Goal: Obtain resource: Download file/media

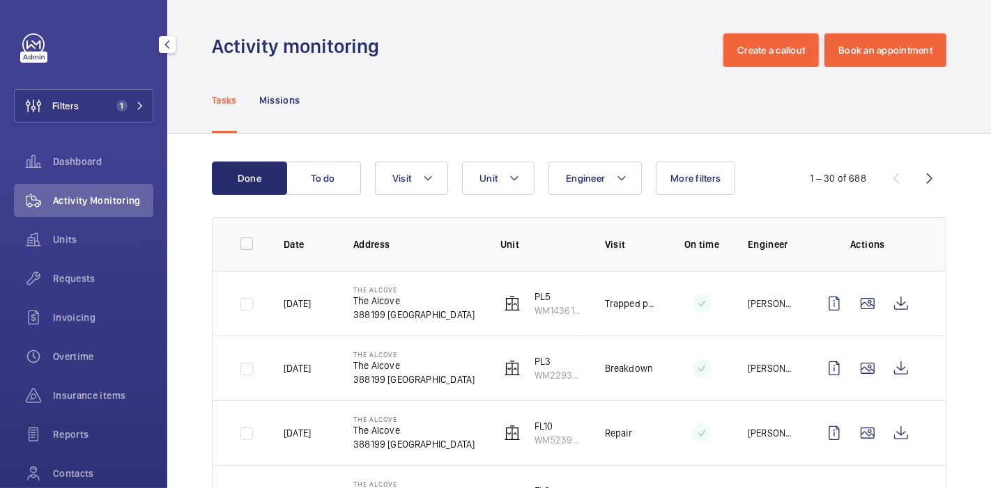
click at [82, 104] on button "Filters 1" at bounding box center [83, 105] width 139 height 33
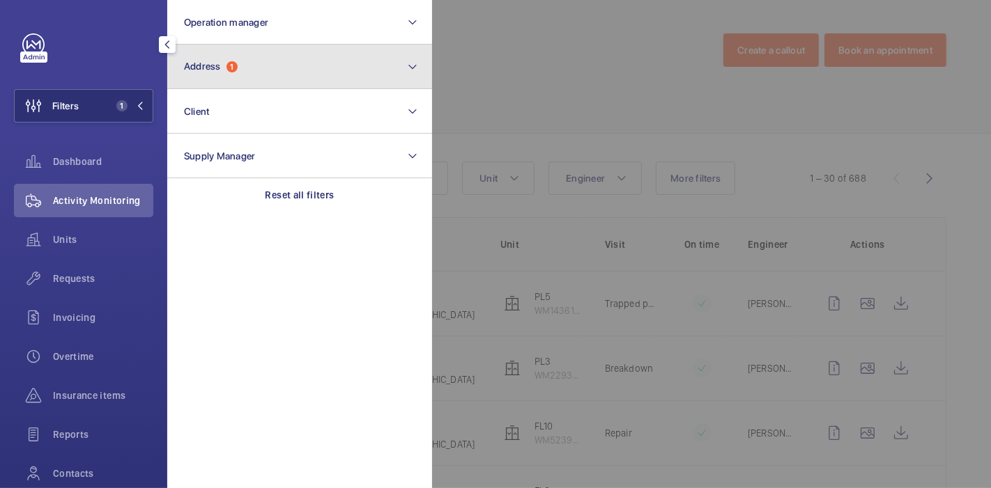
click at [229, 86] on button "Address 1" at bounding box center [299, 67] width 265 height 45
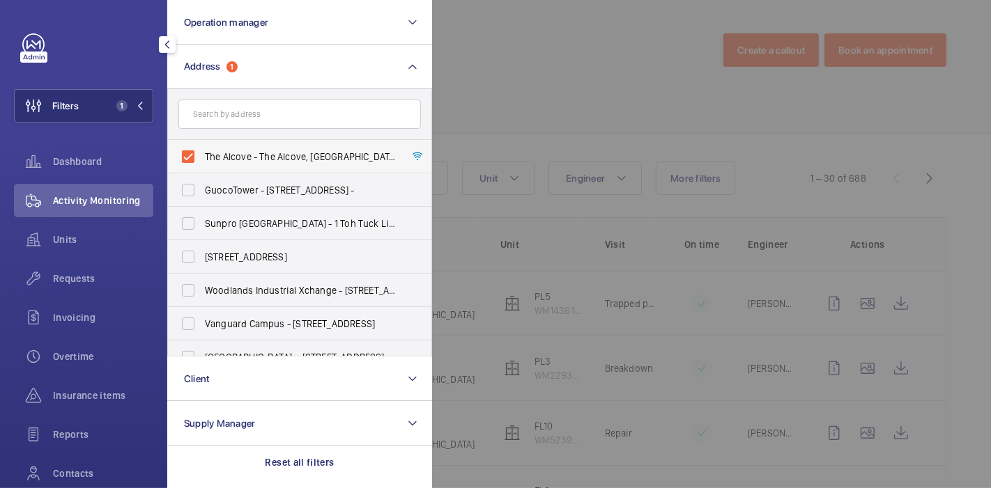
click at [194, 158] on label "The Alcove - The Alcove, [GEOGRAPHIC_DATA] 388199" at bounding box center [289, 156] width 242 height 33
click at [194, 158] on input "The Alcove - The Alcove, [GEOGRAPHIC_DATA] 388199" at bounding box center [188, 157] width 28 height 28
checkbox input "false"
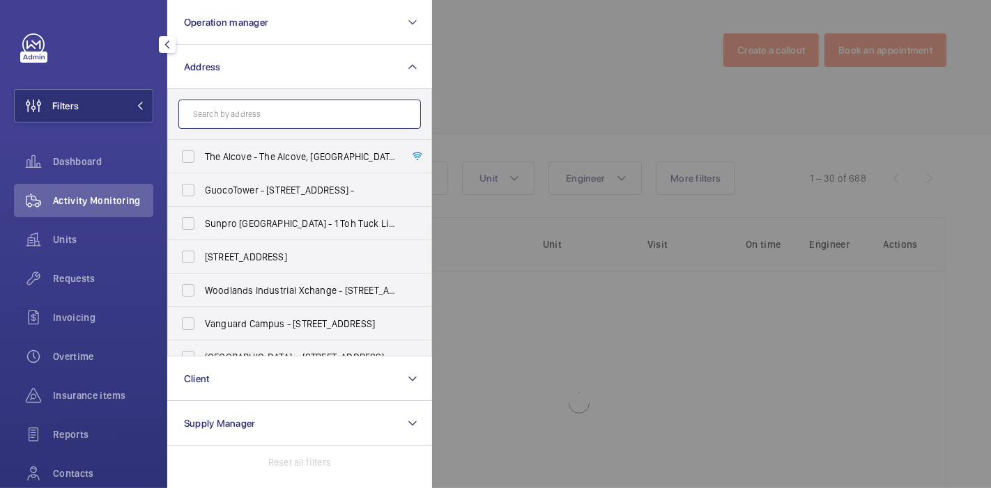
click at [251, 124] on input "text" at bounding box center [299, 114] width 242 height 29
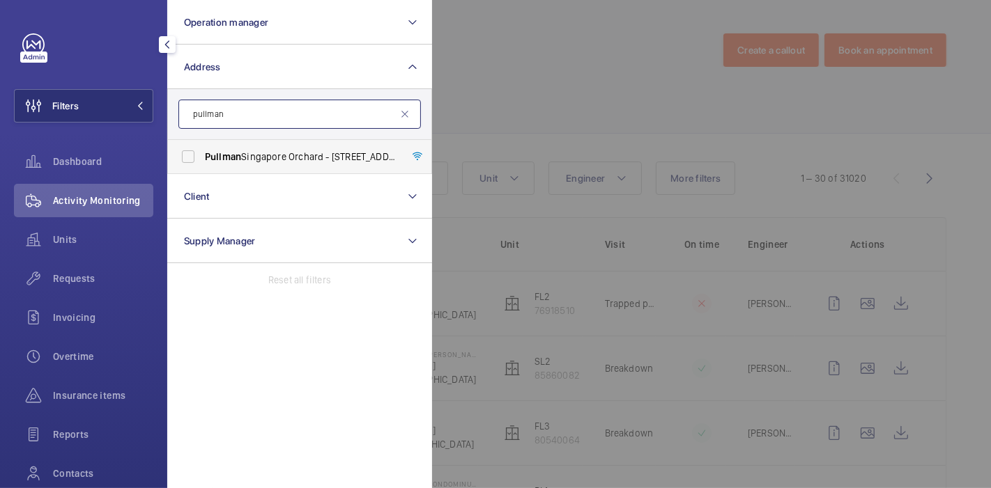
type input "pullman"
click at [193, 162] on label "Pullman [GEOGRAPHIC_DATA] Orchard - [STREET_ADDRESS]" at bounding box center [289, 156] width 242 height 33
click at [193, 162] on input "Pullman [GEOGRAPHIC_DATA] Orchard - [STREET_ADDRESS]" at bounding box center [188, 157] width 28 height 28
checkbox input "true"
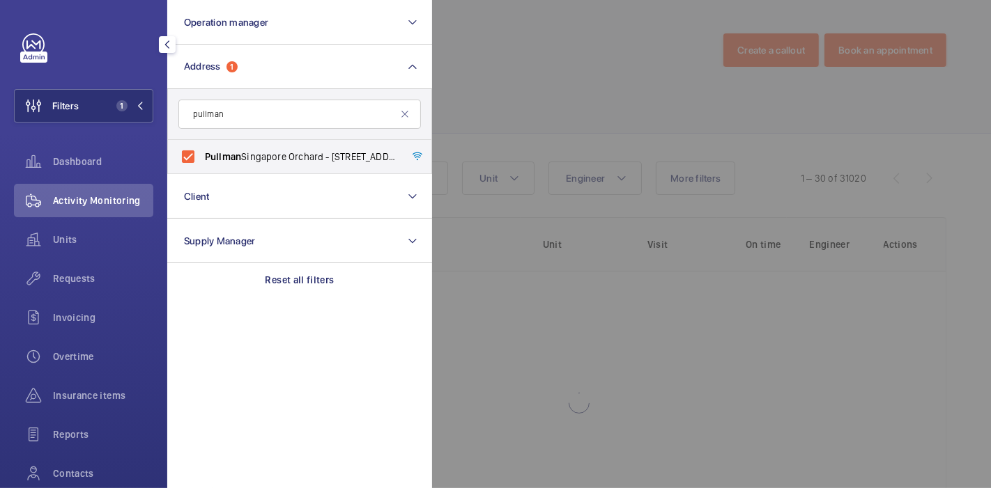
click at [491, 99] on div at bounding box center [927, 244] width 991 height 488
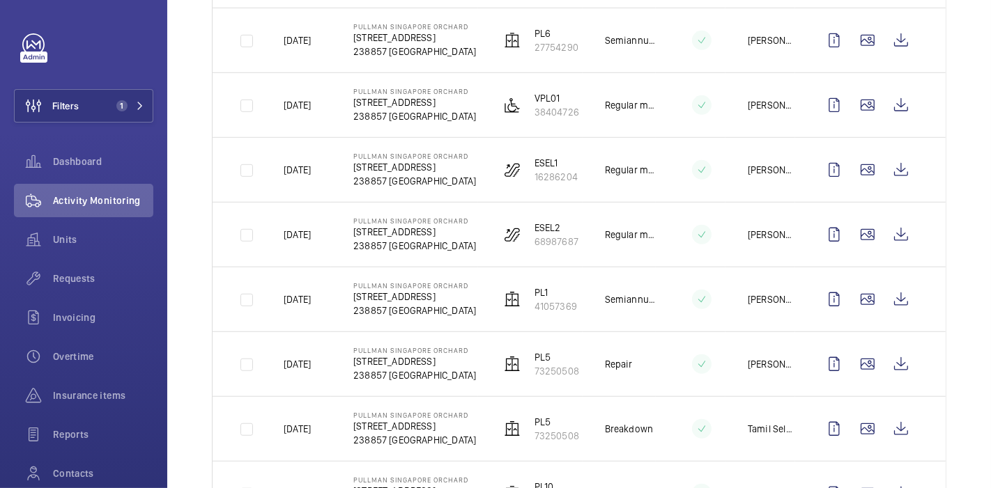
scroll to position [781, 0]
click at [894, 109] on wm-front-icon-button at bounding box center [900, 105] width 33 height 33
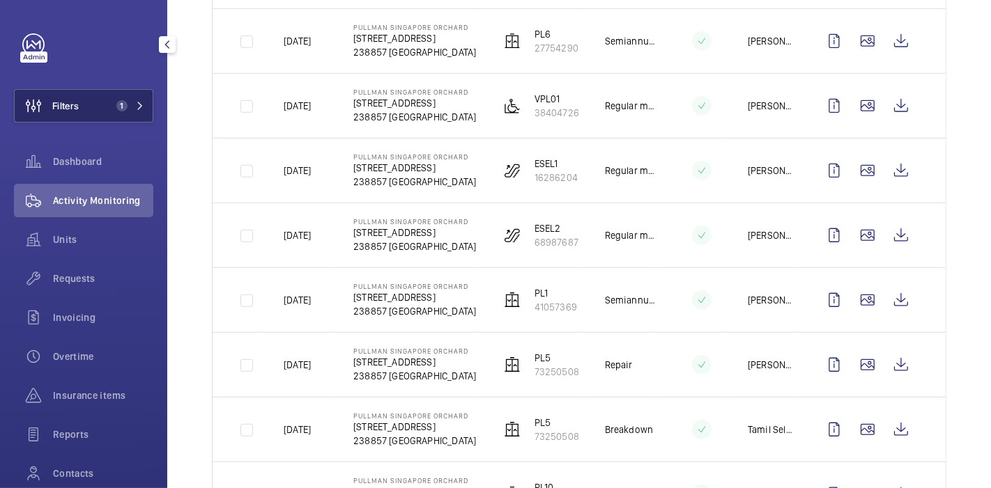
click at [107, 120] on button "Filters 1" at bounding box center [83, 105] width 139 height 33
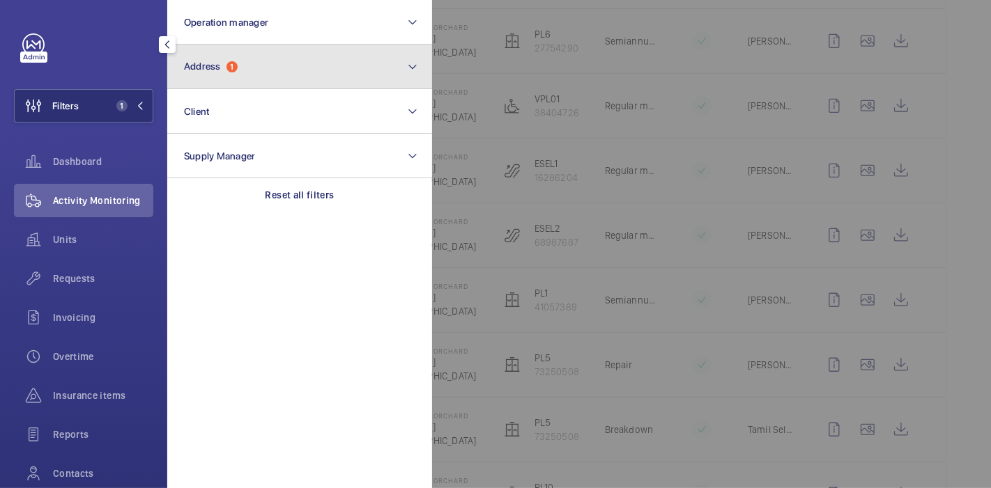
click at [287, 76] on button "Address 1" at bounding box center [299, 67] width 265 height 45
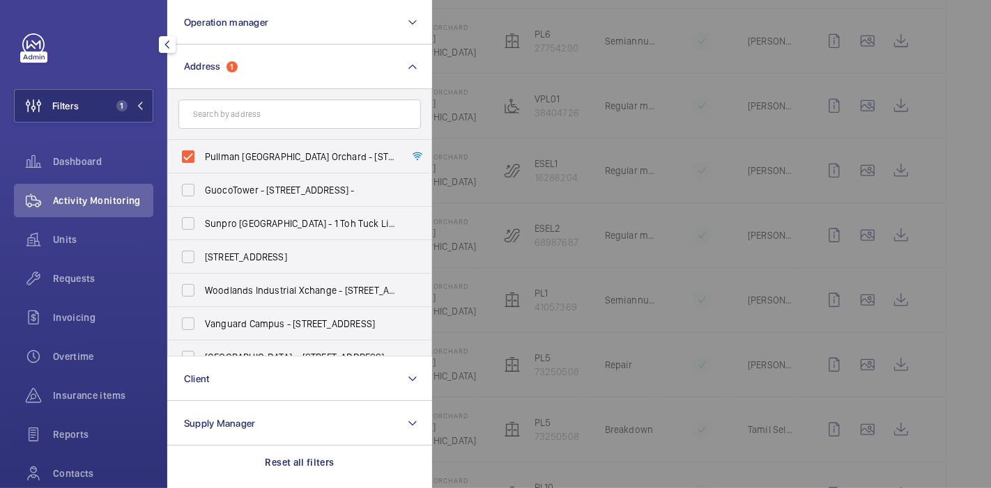
click at [185, 159] on label "Pullman [GEOGRAPHIC_DATA] Orchard - [STREET_ADDRESS]" at bounding box center [289, 156] width 242 height 33
click at [185, 159] on input "Pullman [GEOGRAPHIC_DATA] Orchard - [STREET_ADDRESS]" at bounding box center [188, 157] width 28 height 28
checkbox input "false"
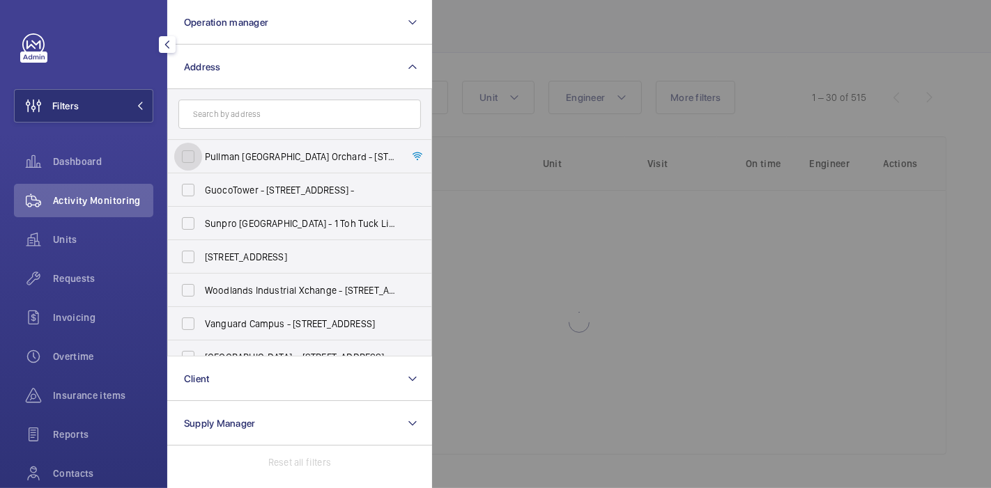
scroll to position [80, 0]
click at [239, 112] on input "text" at bounding box center [299, 114] width 242 height 29
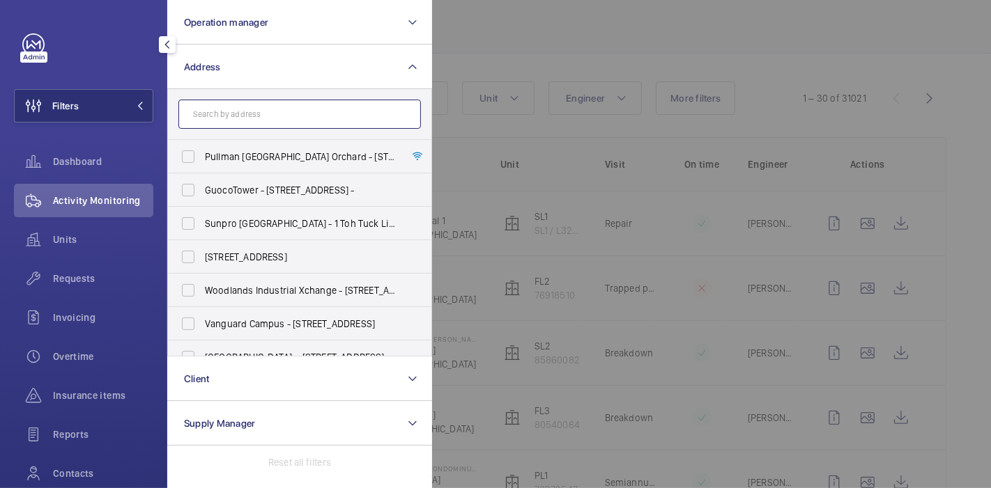
scroll to position [781, 0]
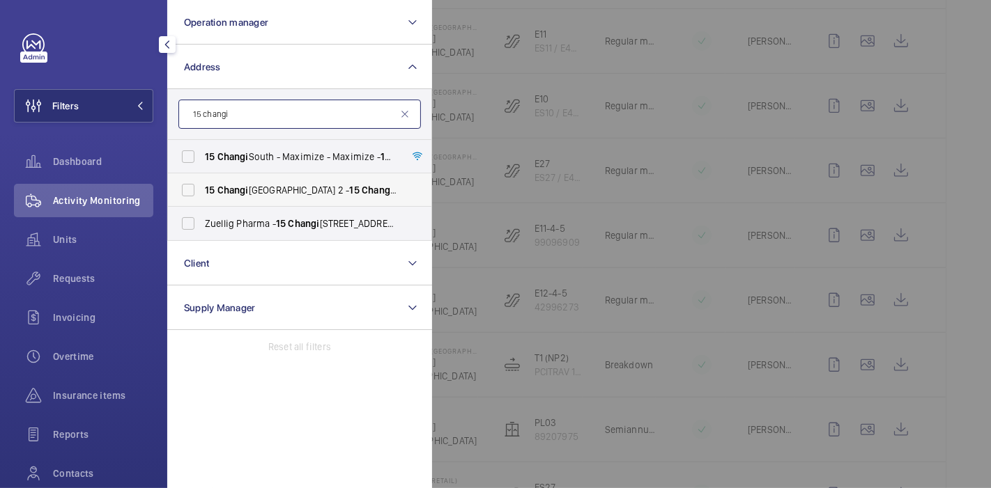
type input "15 changi"
click at [245, 194] on span "Changi" at bounding box center [232, 190] width 31 height 11
click at [202, 194] on input "[STREET_ADDRESS]" at bounding box center [188, 190] width 28 height 28
checkbox input "true"
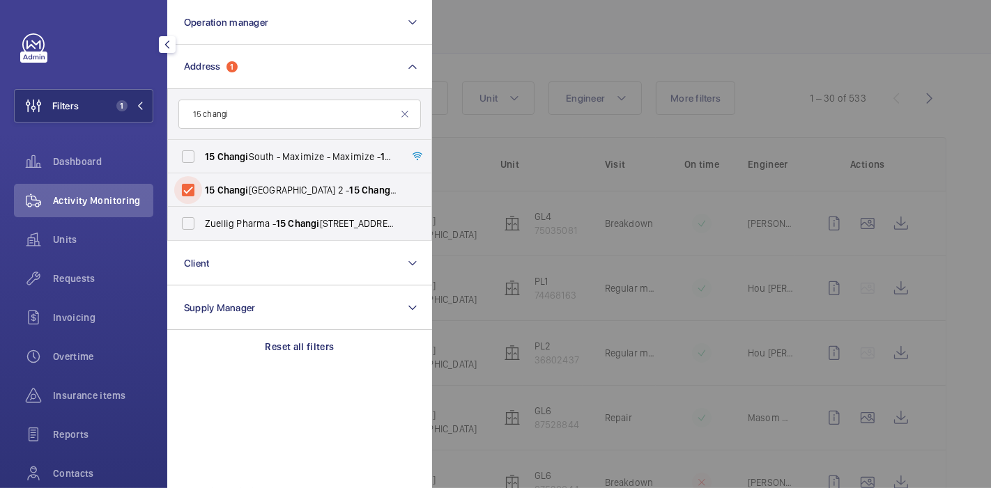
scroll to position [781, 0]
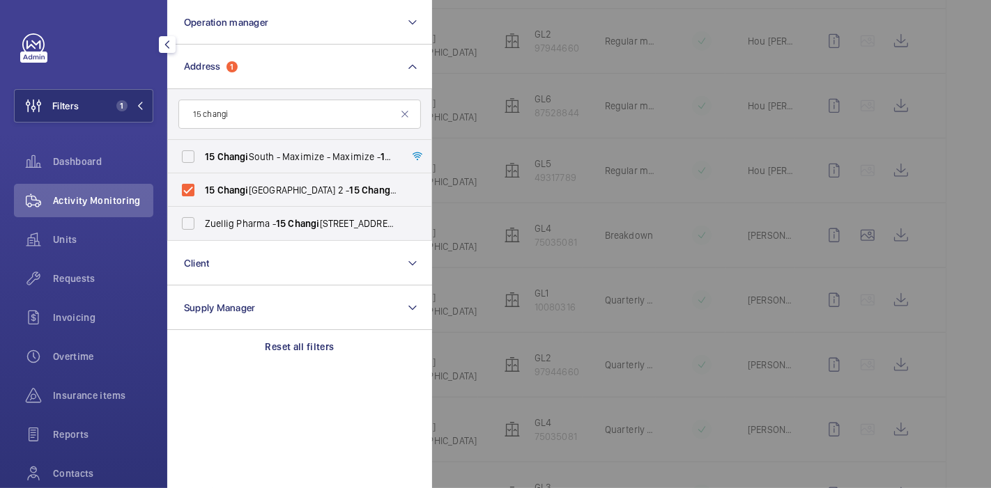
click at [502, 26] on div at bounding box center [927, 244] width 991 height 488
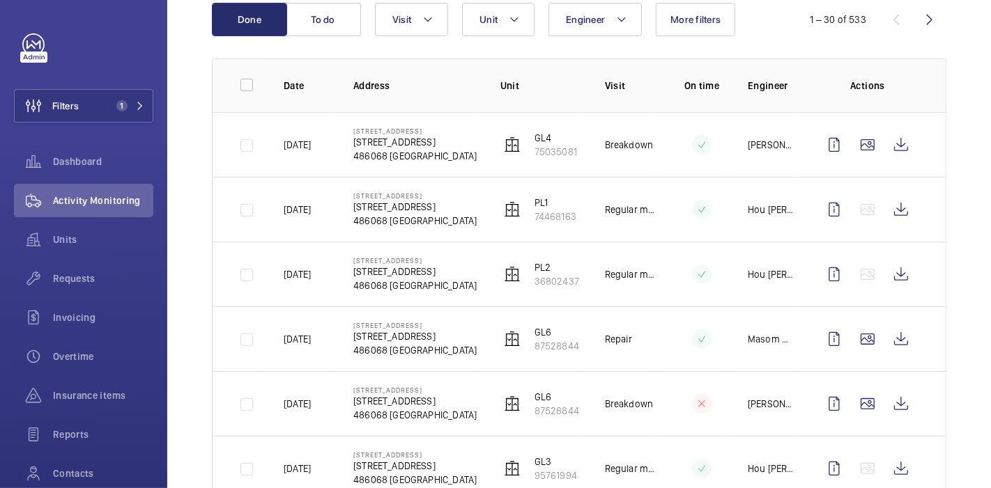
scroll to position [159, 0]
